Goal: Information Seeking & Learning: Learn about a topic

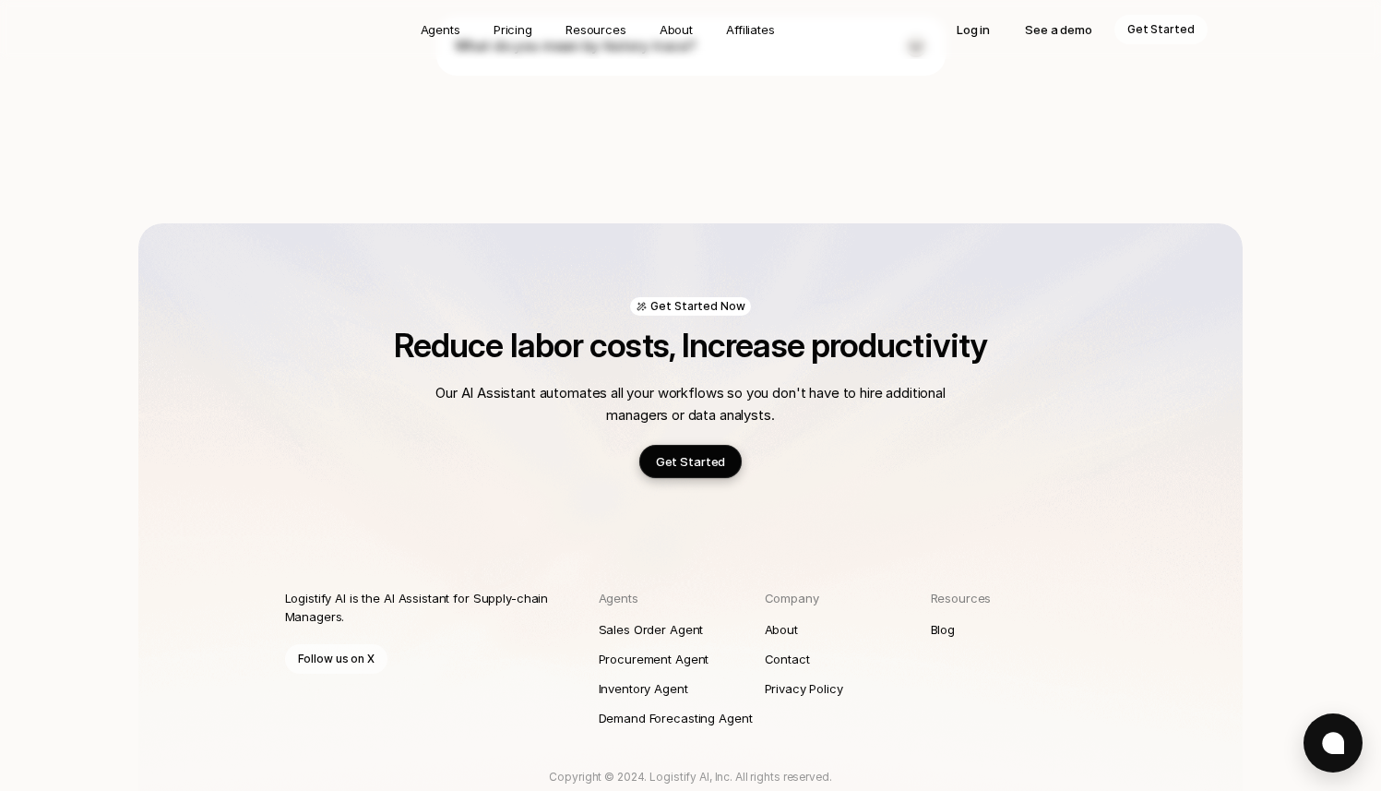
scroll to position [5162, 0]
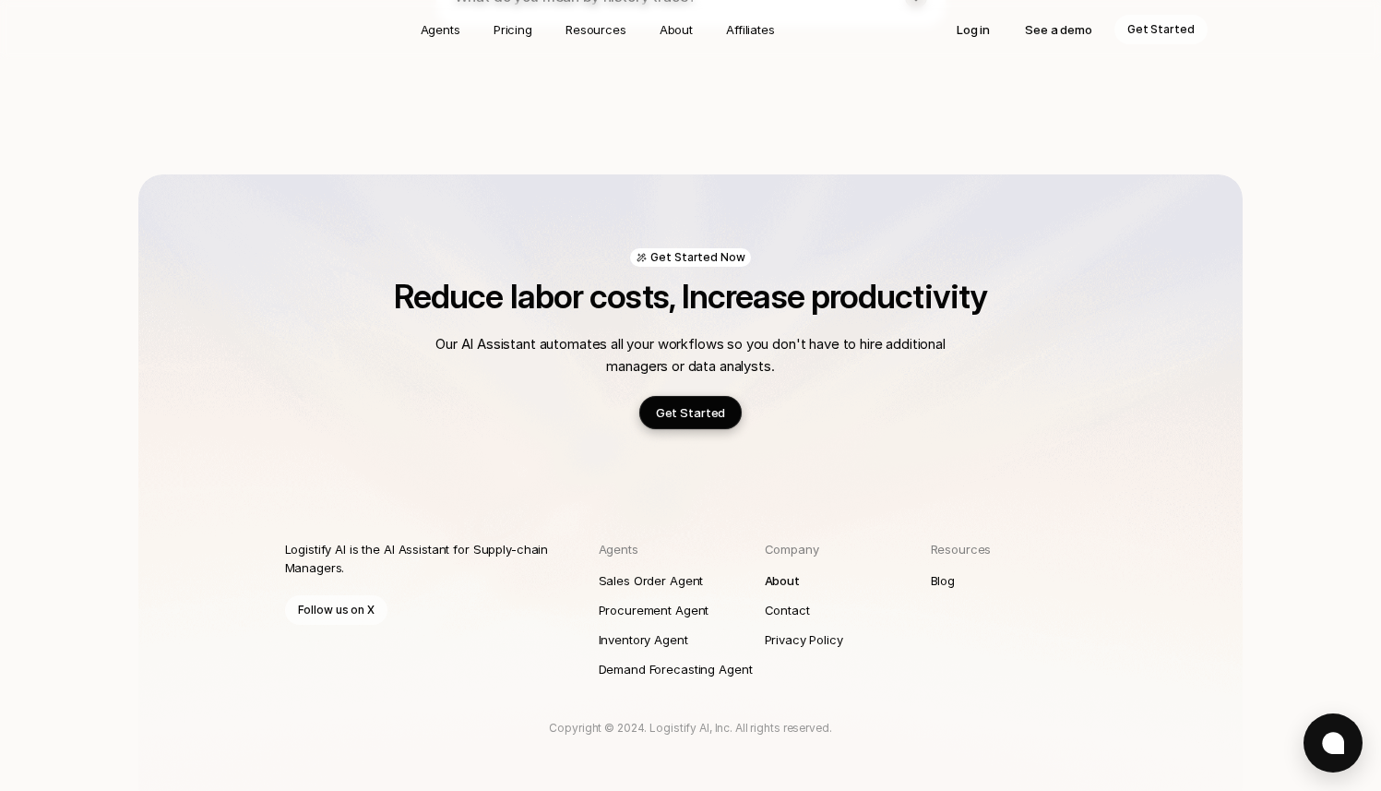
click at [770, 571] on p "About" at bounding box center [782, 580] width 35 height 18
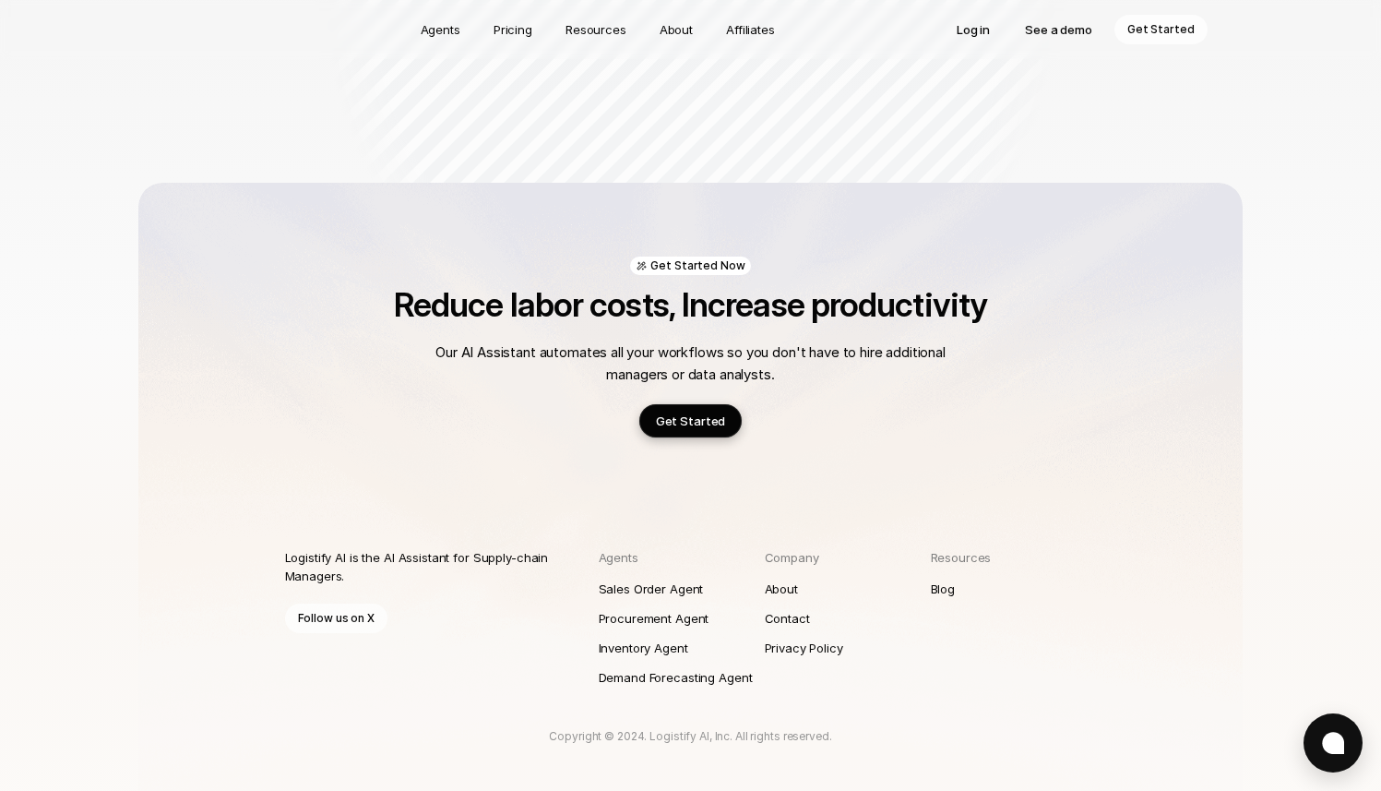
scroll to position [2145, 0]
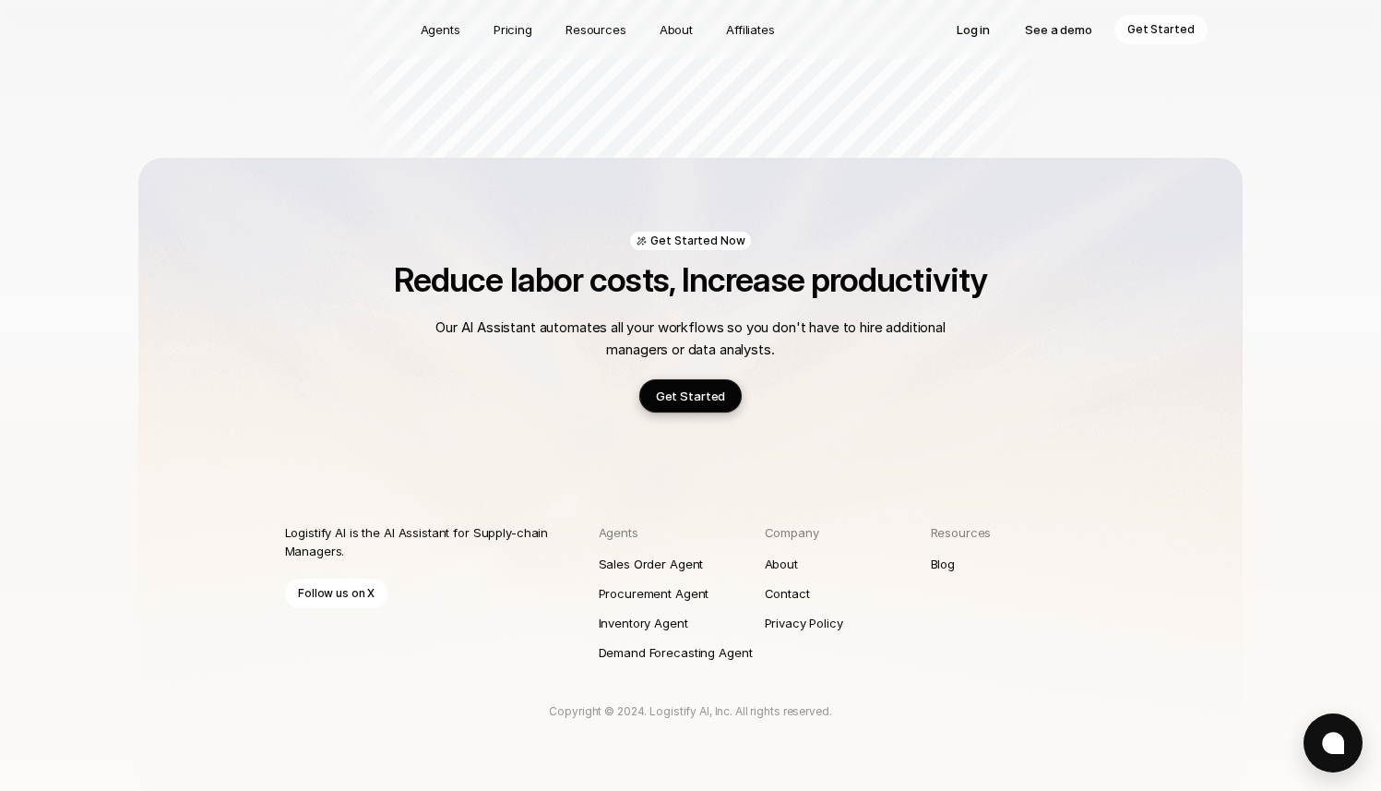
click at [344, 588] on p "Follow us on X" at bounding box center [336, 593] width 77 height 18
